Goal: Information Seeking & Learning: Learn about a topic

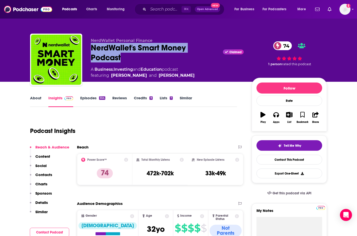
drag, startPoint x: 125, startPoint y: 59, endPoint x: 89, endPoint y: 47, distance: 38.8
click at [89, 47] on div "NerdWallet Personal Finance NerdWallet's Smart Money Podcast Claimed 74 A Busin…" at bounding box center [178, 61] width 297 height 54
copy h2 "NerdWallet's Smart Money Podcast"
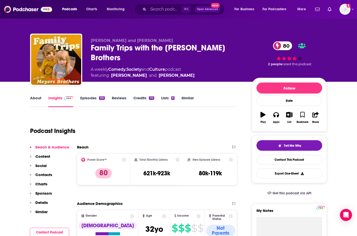
scroll to position [57, 0]
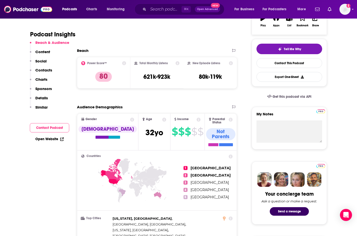
click at [42, 89] on p "Sponsors" at bounding box center [43, 88] width 17 height 5
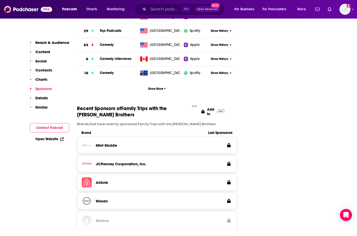
click at [41, 79] on p "Charts" at bounding box center [41, 79] width 12 height 5
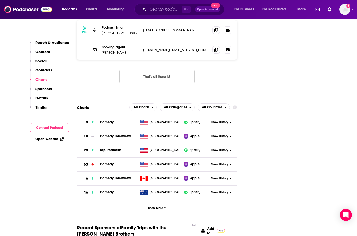
scroll to position [505, 0]
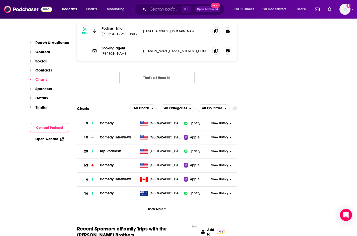
click at [219, 149] on span "Show History" at bounding box center [219, 151] width 17 height 4
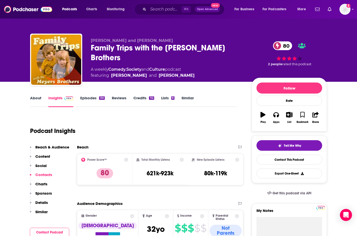
scroll to position [0, 0]
click at [121, 46] on div "Family Trips with the [PERSON_NAME] Brothers 80" at bounding box center [167, 53] width 153 height 20
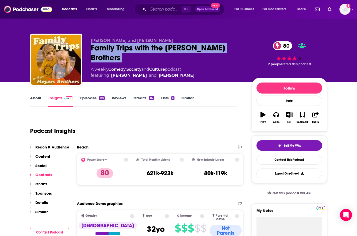
click at [121, 46] on div "Family Trips with the [PERSON_NAME] Brothers 80" at bounding box center [167, 53] width 153 height 20
copy div "Family Trips with the [PERSON_NAME] Brothers 80"
